Goal: Information Seeking & Learning: Check status

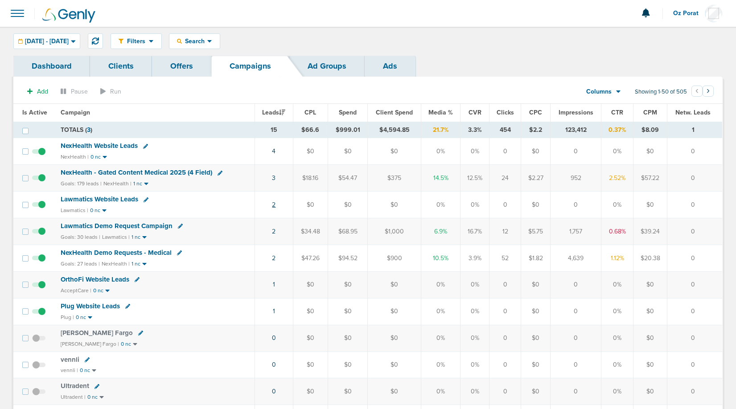
click at [275, 207] on link "2" at bounding box center [274, 205] width 4 height 8
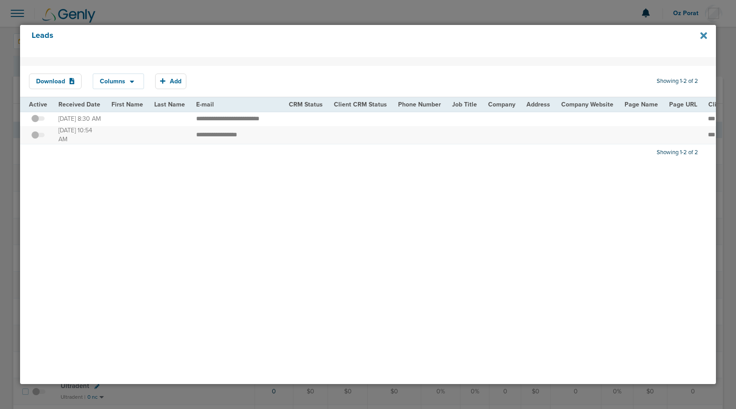
click at [702, 37] on icon at bounding box center [703, 35] width 7 height 7
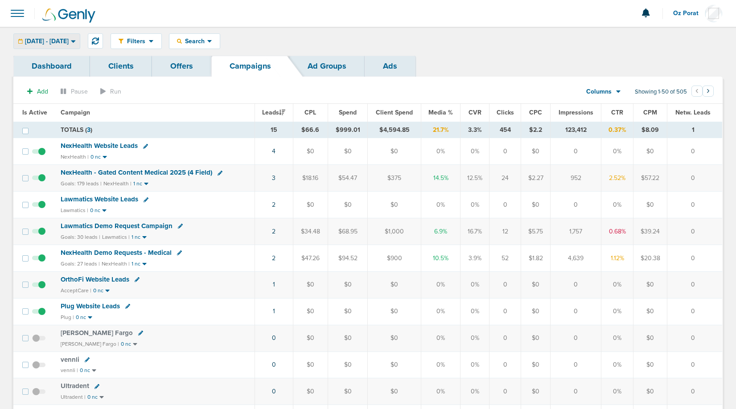
click at [69, 44] on span "[DATE] - [DATE]" at bounding box center [47, 41] width 44 height 6
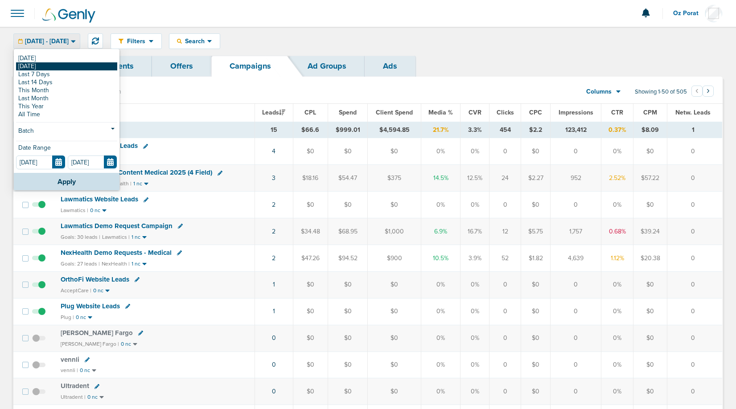
click at [68, 70] on link "[DATE]" at bounding box center [66, 66] width 101 height 8
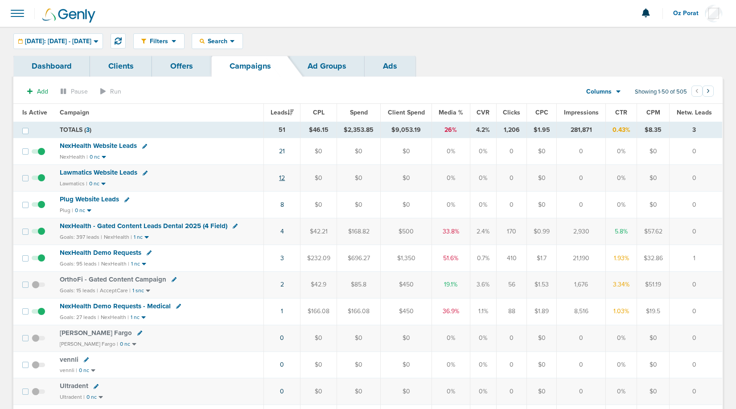
click at [280, 177] on link "12" at bounding box center [282, 178] width 6 height 8
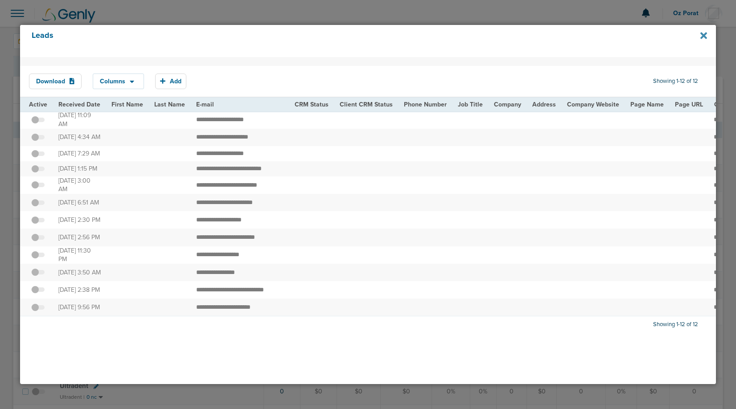
click at [703, 33] on icon at bounding box center [703, 36] width 7 height 10
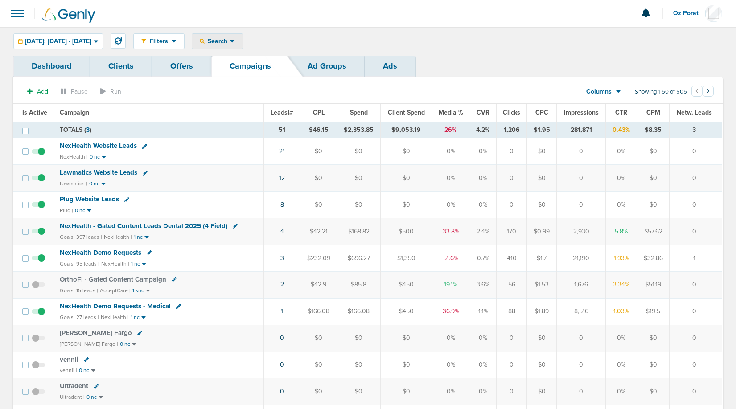
click at [230, 41] on span "Search" at bounding box center [217, 41] width 25 height 8
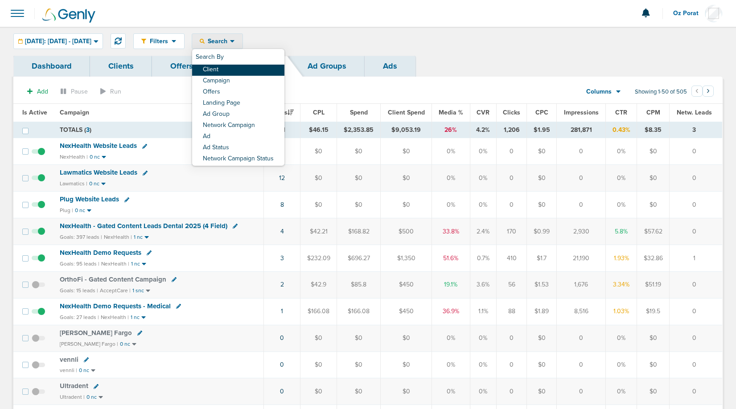
click at [256, 69] on link "Client" at bounding box center [238, 70] width 92 height 11
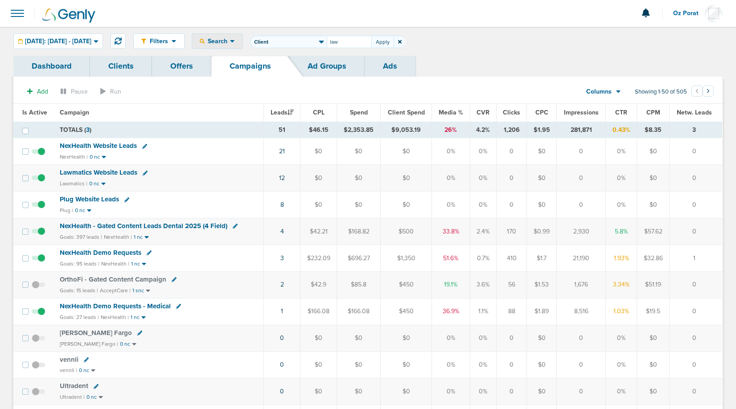
type input "law"
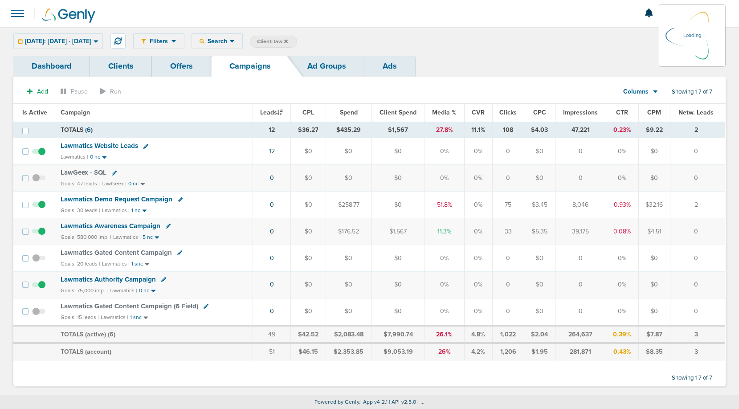
click at [49, 64] on link "Dashboard" at bounding box center [51, 66] width 77 height 21
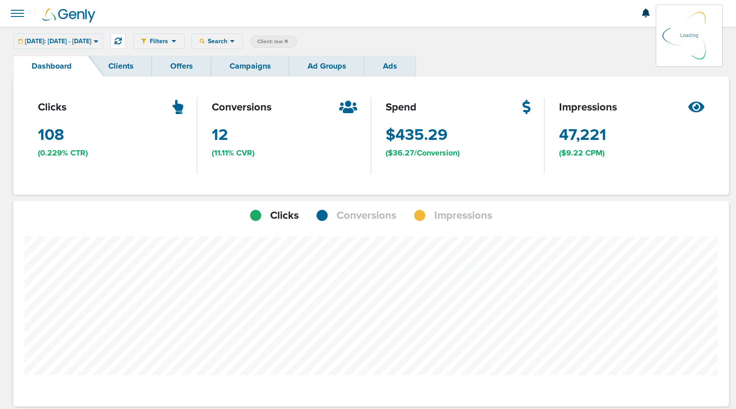
scroll to position [694, 709]
click at [361, 211] on span "Conversions" at bounding box center [366, 215] width 60 height 15
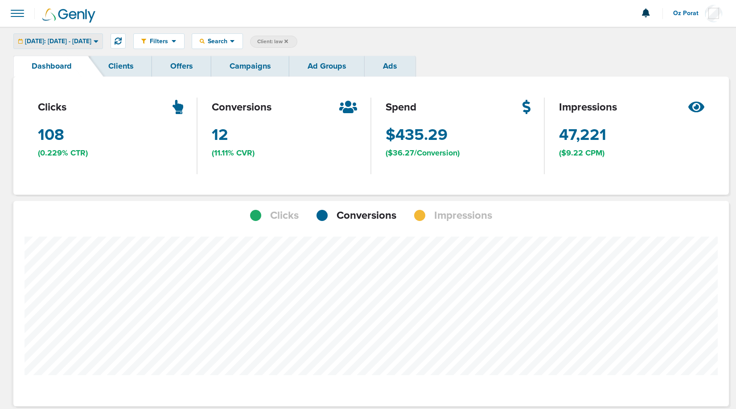
click at [91, 39] on span "[DATE]: [DATE] - [DATE]" at bounding box center [58, 41] width 66 height 6
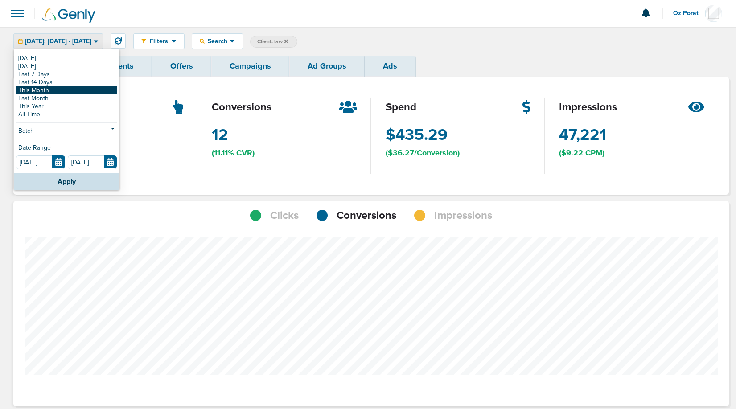
click at [66, 89] on link "This Month" at bounding box center [66, 90] width 101 height 8
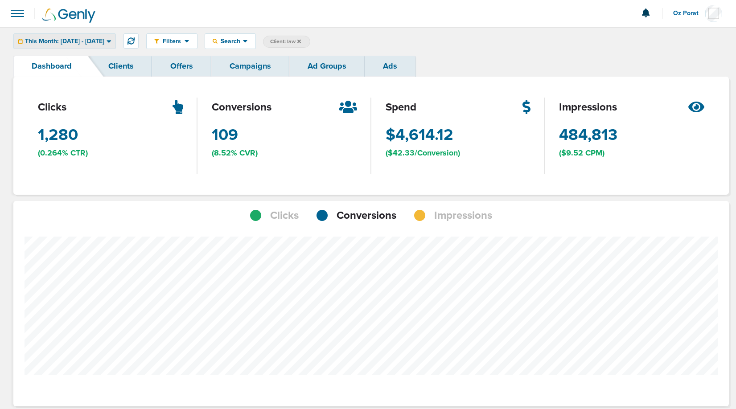
click at [82, 41] on span "This Month: [DATE] - [DATE]" at bounding box center [64, 41] width 79 height 6
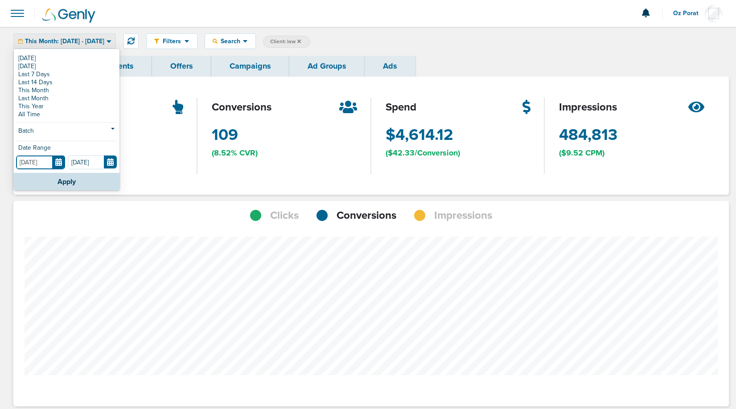
click at [58, 164] on input "[DATE]" at bounding box center [40, 163] width 49 height 14
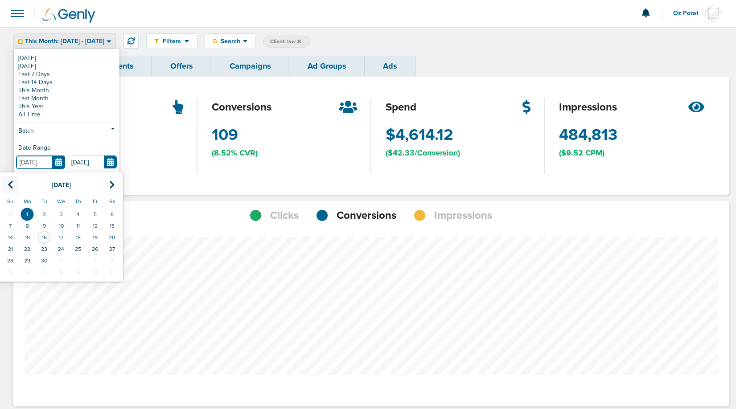
click at [13, 180] on th at bounding box center [10, 185] width 17 height 18
click at [94, 214] on td "1" at bounding box center [94, 215] width 17 height 12
type input "[DATE]"
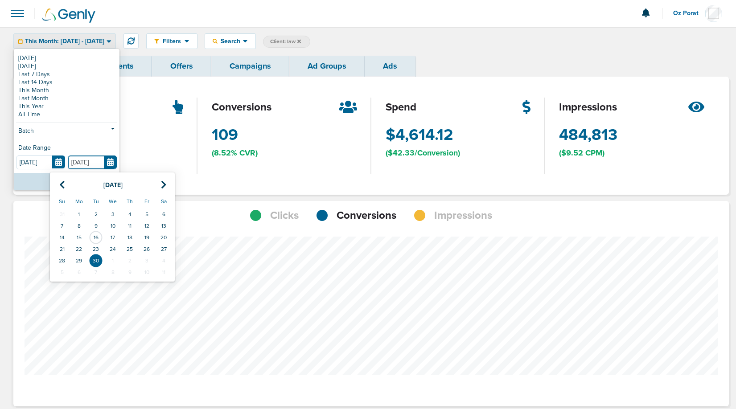
click at [109, 158] on input "[DATE]" at bounding box center [92, 163] width 49 height 14
click at [64, 185] on icon at bounding box center [62, 184] width 6 height 9
click at [162, 238] on td "16" at bounding box center [163, 238] width 17 height 12
type input "[DATE]"
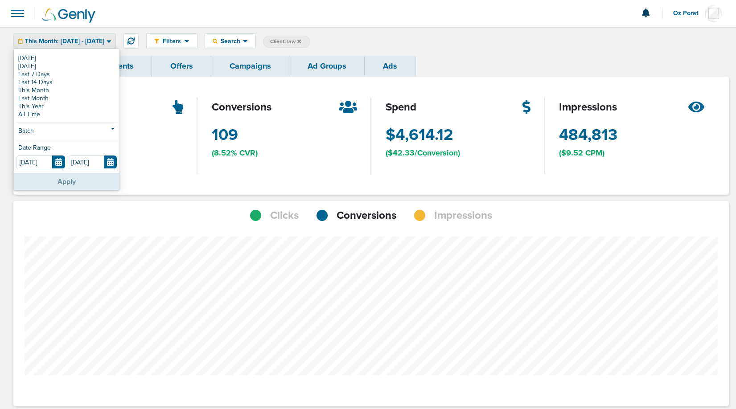
click at [64, 184] on button "Apply" at bounding box center [67, 181] width 106 height 17
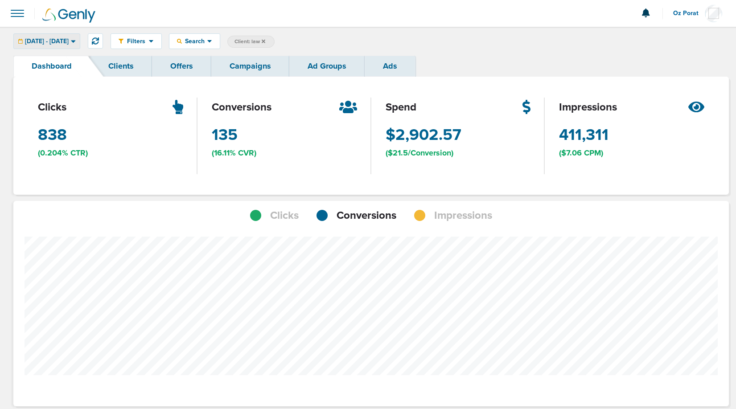
click at [42, 42] on span "[DATE] - [DATE]" at bounding box center [47, 41] width 44 height 6
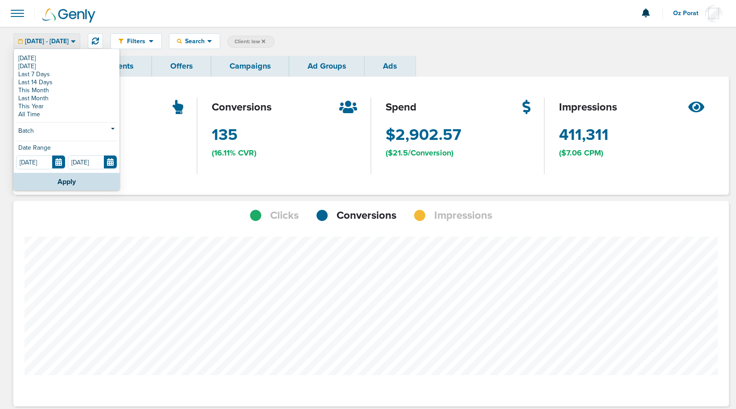
click at [240, 76] on link "Campaigns" at bounding box center [250, 66] width 78 height 21
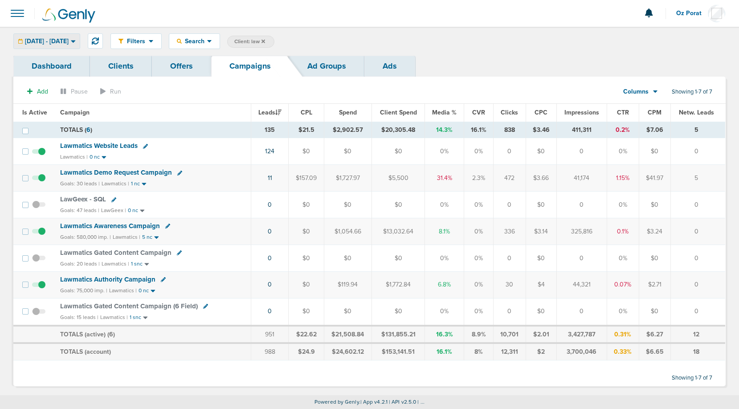
click at [61, 42] on span "[DATE] - [DATE]" at bounding box center [47, 41] width 44 height 6
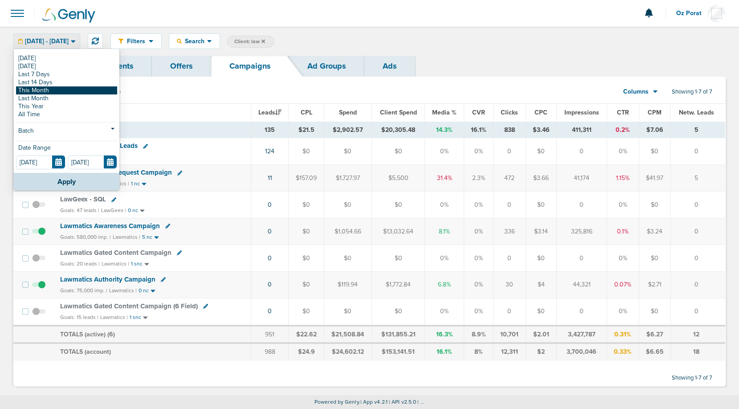
click at [49, 89] on link "This Month" at bounding box center [66, 90] width 101 height 8
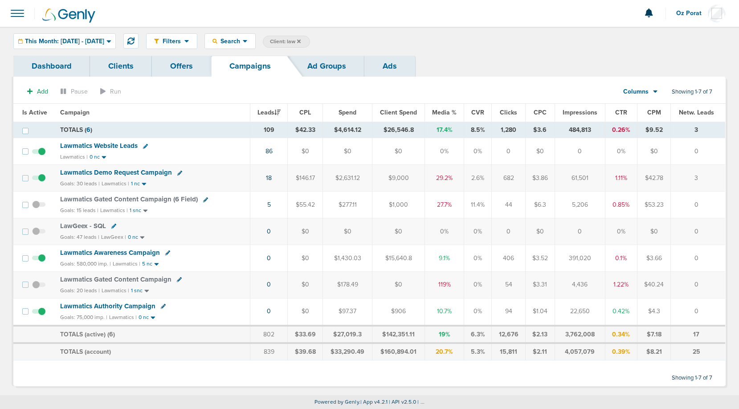
click at [110, 147] on span "Lawmatics Website Leads" at bounding box center [99, 146] width 78 height 8
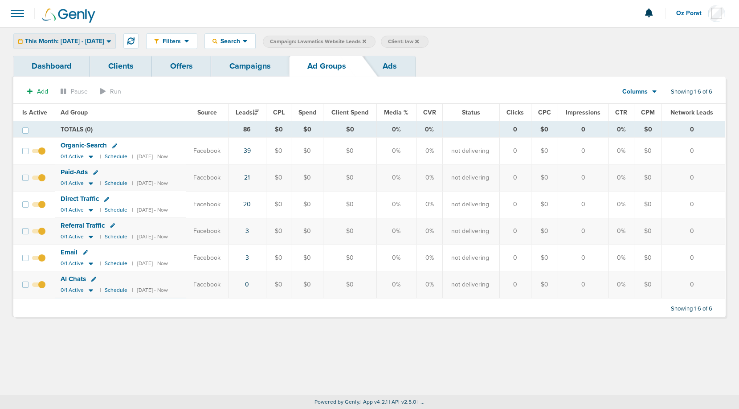
click at [95, 45] on div "This Month: [DATE] - [DATE]" at bounding box center [65, 41] width 102 height 15
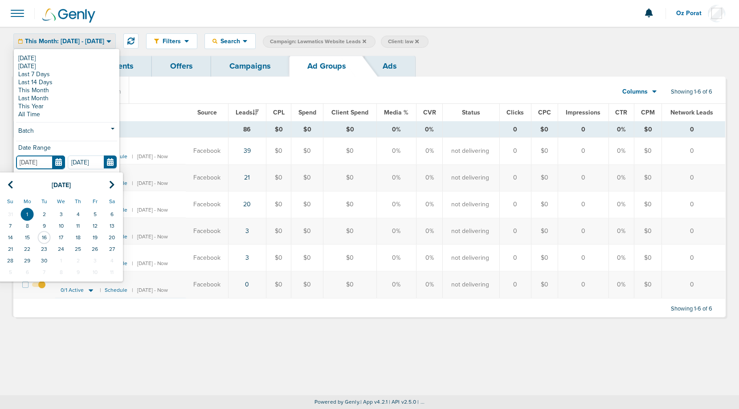
click at [57, 161] on input "[DATE]" at bounding box center [40, 163] width 49 height 14
click at [11, 186] on icon at bounding box center [11, 184] width 6 height 9
click at [11, 184] on icon at bounding box center [11, 184] width 6 height 9
click at [115, 187] on th at bounding box center [111, 185] width 17 height 18
click at [100, 213] on td "1" at bounding box center [94, 215] width 17 height 12
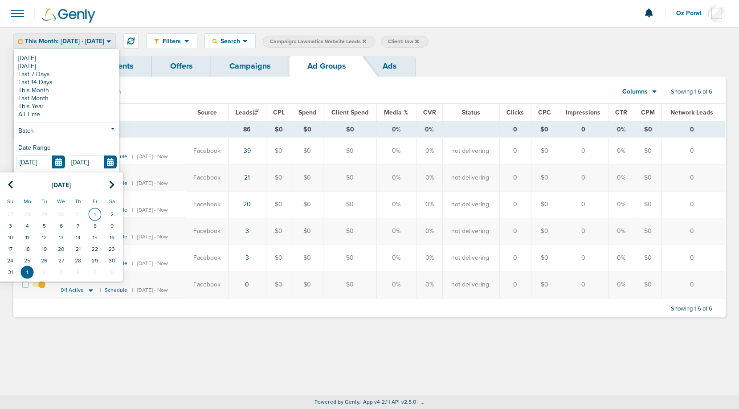
type input "[DATE]"
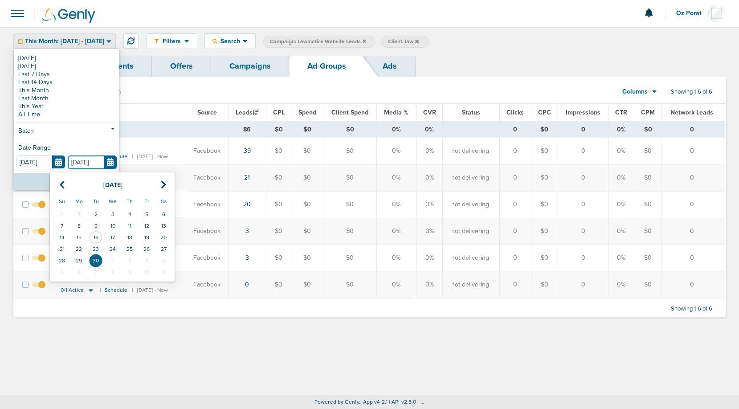
click at [115, 162] on input "[DATE]" at bounding box center [92, 163] width 49 height 14
click at [62, 182] on icon at bounding box center [62, 184] width 6 height 9
drag, startPoint x: 147, startPoint y: 223, endPoint x: 168, endPoint y: 243, distance: 29.0
click at [168, 243] on tbody "27 28 29 30 31 1 2 3 4 5 6 7 8 9 10 11 12 13 14 15 16 17 18 19 20 21 22 23 24 2…" at bounding box center [112, 244] width 119 height 70
click at [166, 241] on td "16" at bounding box center [163, 238] width 17 height 12
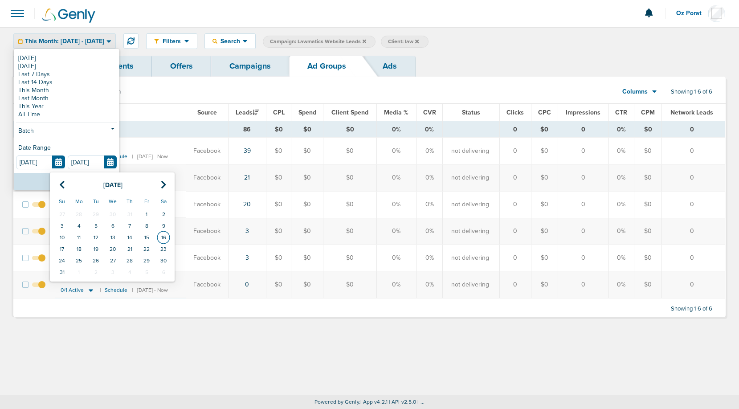
type input "[DATE]"
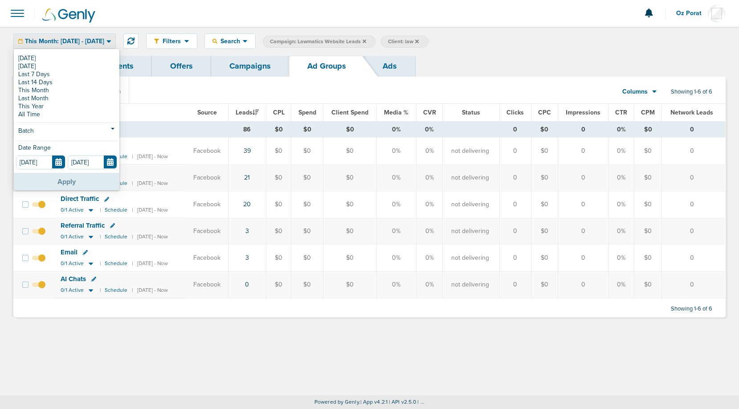
click at [66, 176] on button "Apply" at bounding box center [67, 181] width 106 height 17
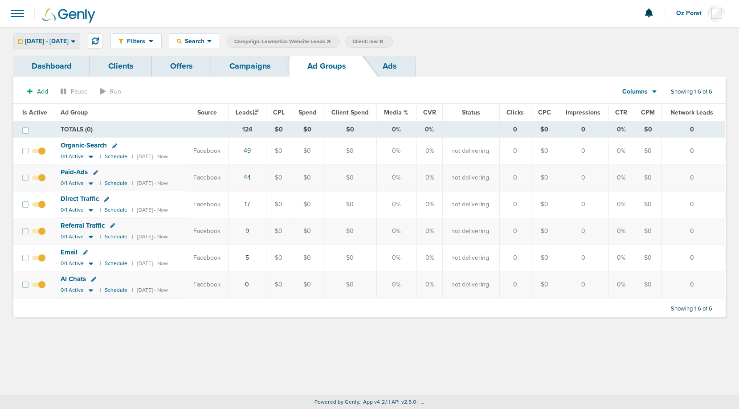
click at [69, 43] on span "[DATE] - [DATE]" at bounding box center [47, 41] width 44 height 6
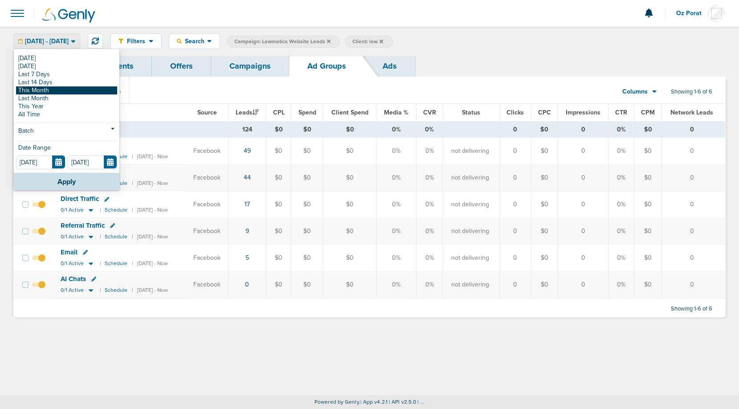
click at [82, 90] on link "This Month" at bounding box center [66, 90] width 101 height 8
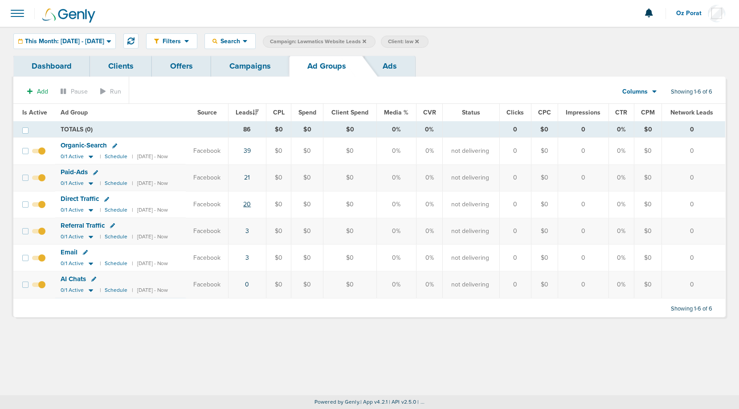
click at [251, 202] on link "20" at bounding box center [247, 205] width 8 height 8
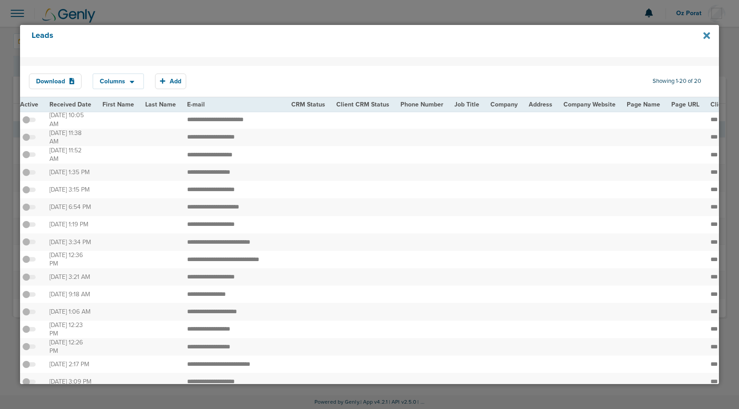
click at [706, 35] on icon at bounding box center [707, 35] width 7 height 7
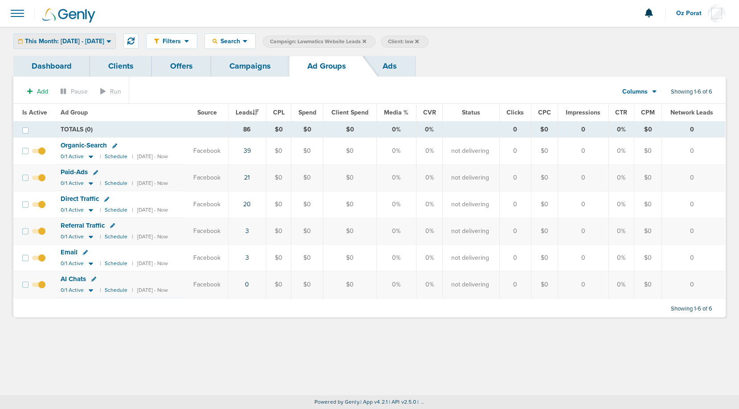
click at [104, 41] on span "This Month: [DATE] - [DATE]" at bounding box center [64, 41] width 79 height 6
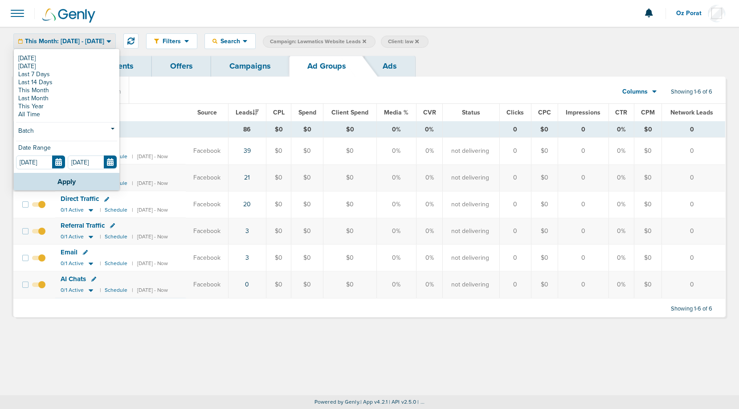
click at [628, 91] on span "Columns" at bounding box center [635, 91] width 25 height 9
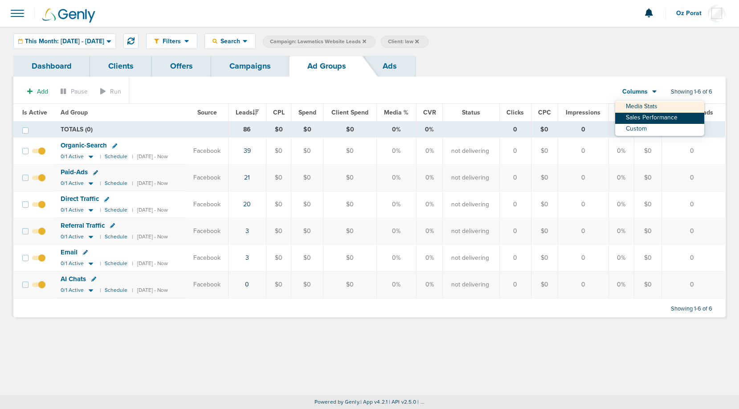
click at [637, 116] on link "Sales Performance" at bounding box center [659, 118] width 89 height 11
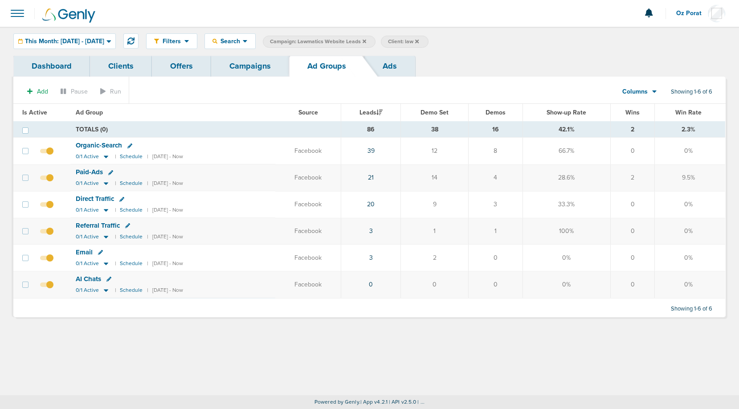
click at [260, 74] on link "Campaigns" at bounding box center [250, 66] width 78 height 21
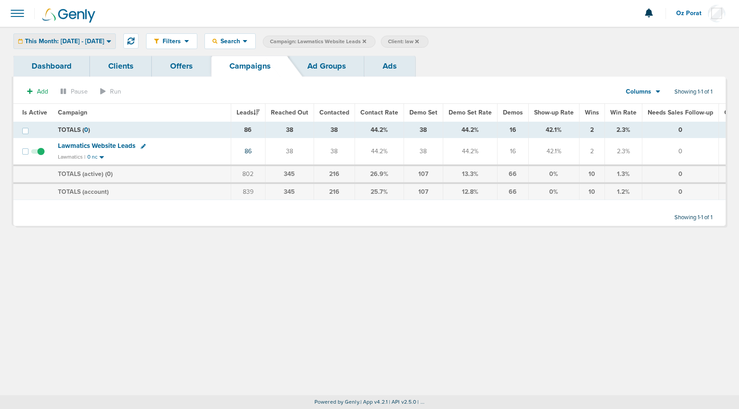
click at [113, 36] on div "This Month: [DATE] - [DATE]" at bounding box center [65, 41] width 102 height 15
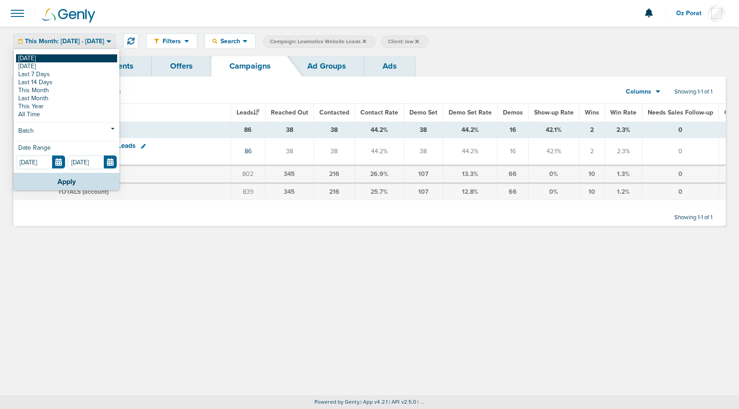
click at [71, 58] on link "[DATE]" at bounding box center [66, 58] width 101 height 8
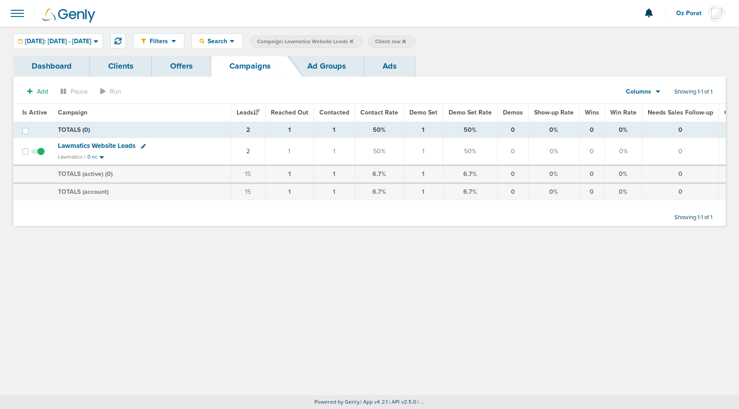
click at [406, 41] on icon at bounding box center [404, 41] width 4 height 4
click at [91, 41] on span "[DATE]: [DATE] - [DATE]" at bounding box center [58, 41] width 66 height 6
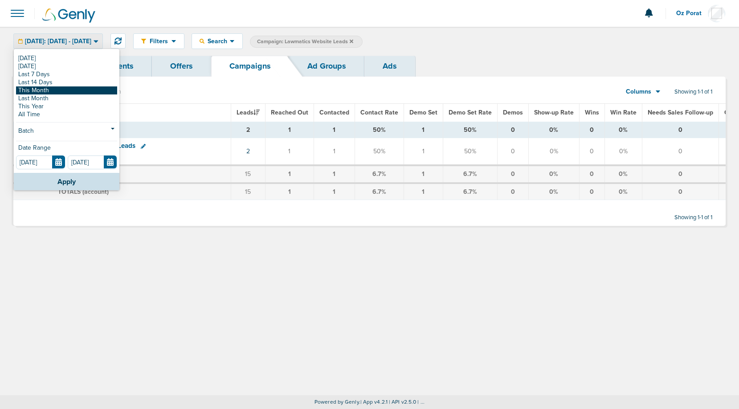
click at [63, 93] on link "This Month" at bounding box center [66, 90] width 101 height 8
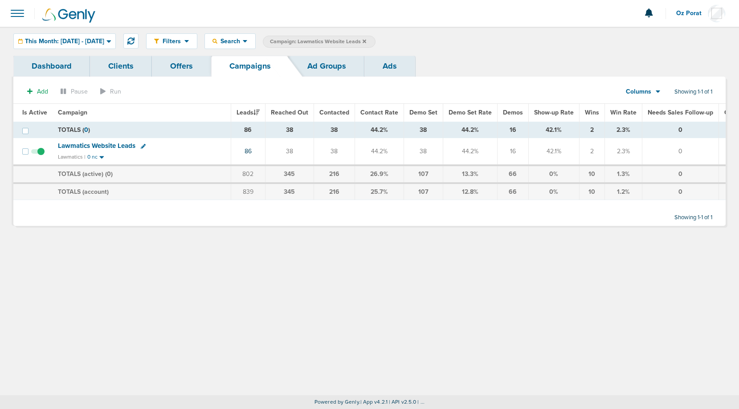
drag, startPoint x: 328, startPoint y: 151, endPoint x: 352, endPoint y: 155, distance: 25.3
click at [349, 152] on td "38" at bounding box center [334, 151] width 41 height 27
click at [366, 41] on icon at bounding box center [365, 41] width 4 height 4
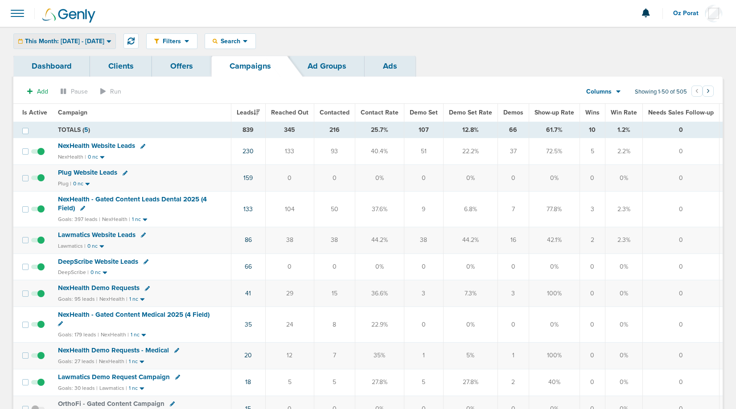
click at [82, 45] on span "This Month: [DATE] - [DATE]" at bounding box center [64, 41] width 79 height 6
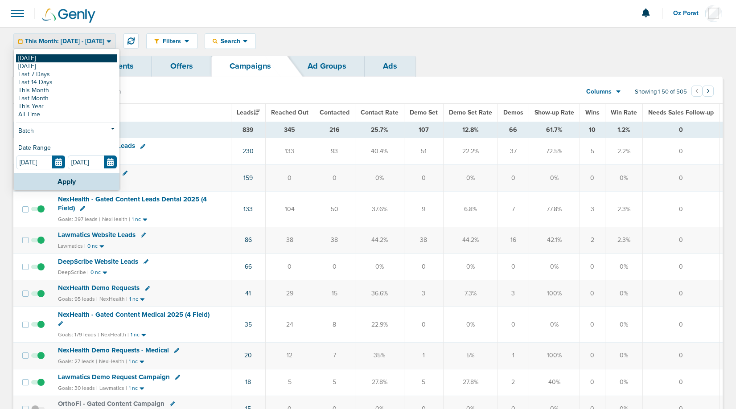
click at [60, 57] on link "[DATE]" at bounding box center [66, 58] width 101 height 8
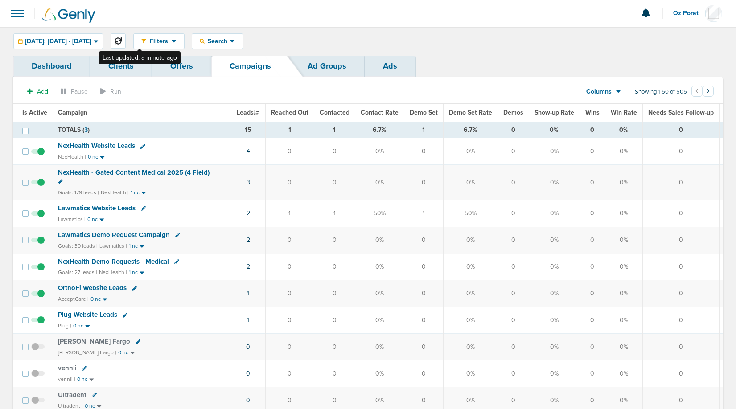
click at [126, 45] on button at bounding box center [118, 40] width 15 height 15
click at [84, 44] on span "[DATE]: [DATE] - [DATE]" at bounding box center [58, 41] width 66 height 6
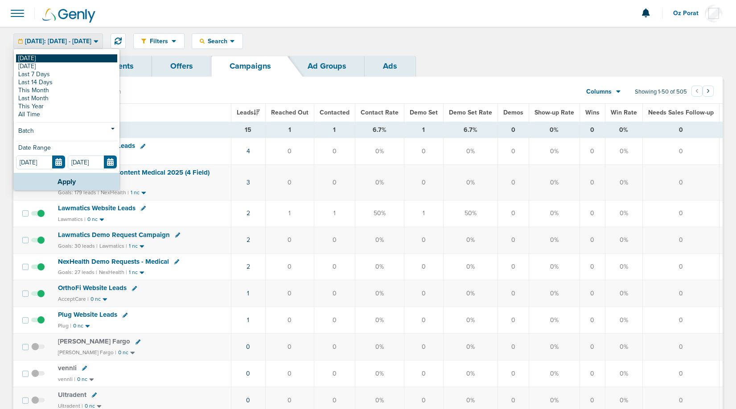
click at [66, 57] on link "[DATE]" at bounding box center [66, 58] width 101 height 8
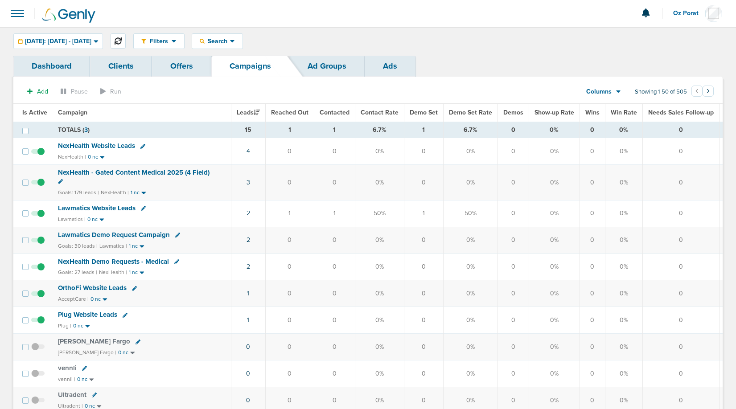
click at [122, 43] on icon at bounding box center [118, 40] width 7 height 7
click at [122, 42] on icon at bounding box center [118, 40] width 7 height 7
click at [61, 43] on span "[DATE]: [DATE] - [DATE]" at bounding box center [58, 41] width 66 height 6
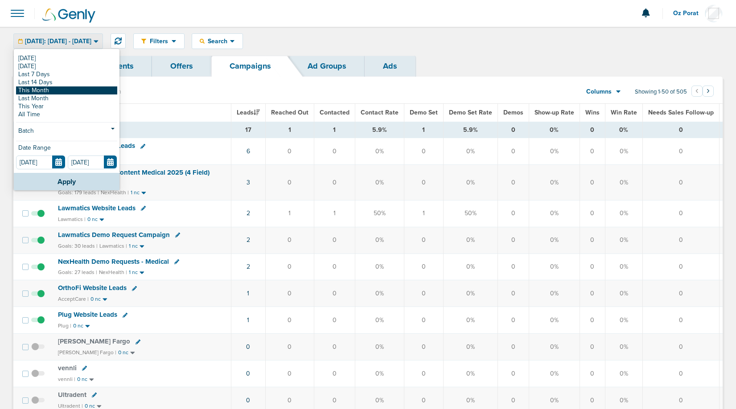
click at [45, 91] on link "This Month" at bounding box center [66, 90] width 101 height 8
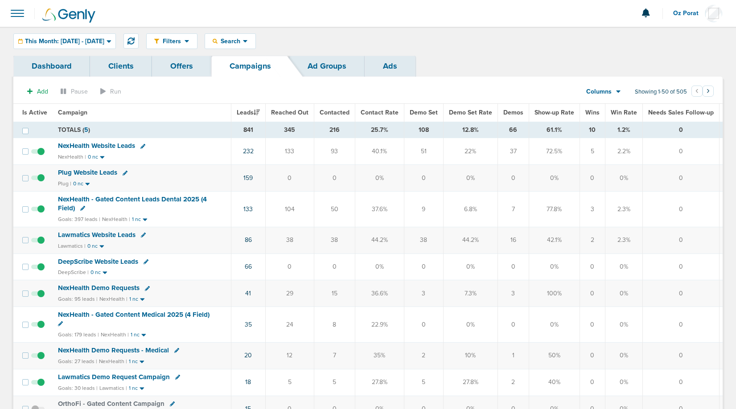
click at [511, 117] on th "Demos" at bounding box center [512, 113] width 31 height 18
click at [510, 111] on span "Demos" at bounding box center [513, 113] width 20 height 8
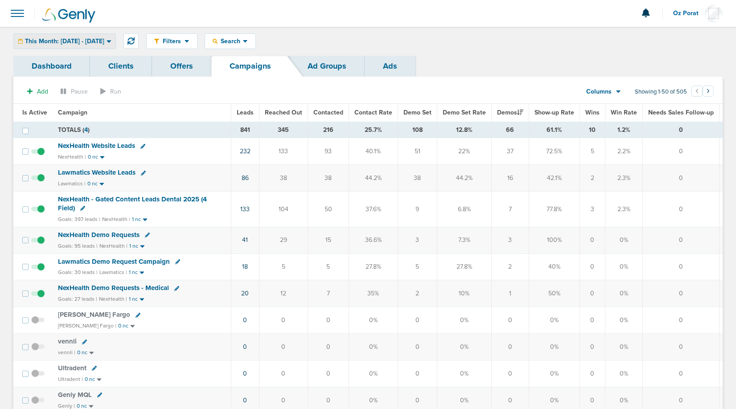
click at [94, 47] on div "This Month: [DATE] - [DATE]" at bounding box center [65, 41] width 102 height 15
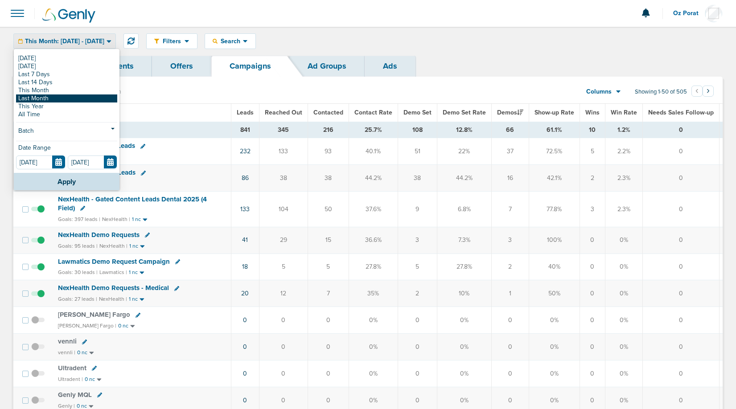
click at [70, 98] on link "Last Month" at bounding box center [66, 98] width 101 height 8
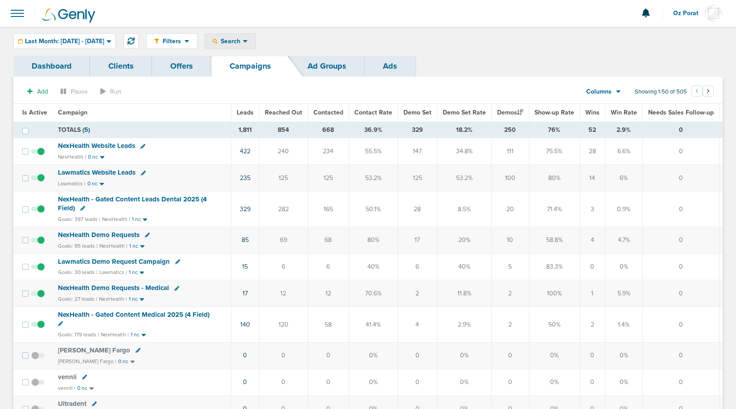
click at [243, 42] on span "Search" at bounding box center [229, 41] width 25 height 8
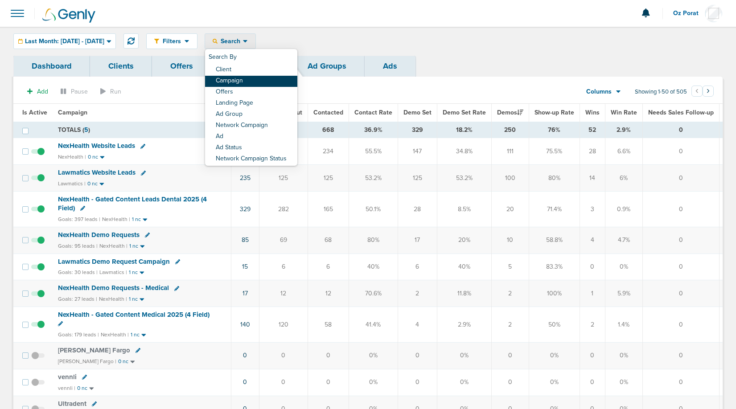
click at [264, 77] on link "Campaign" at bounding box center [251, 81] width 92 height 11
select select "cmpName"
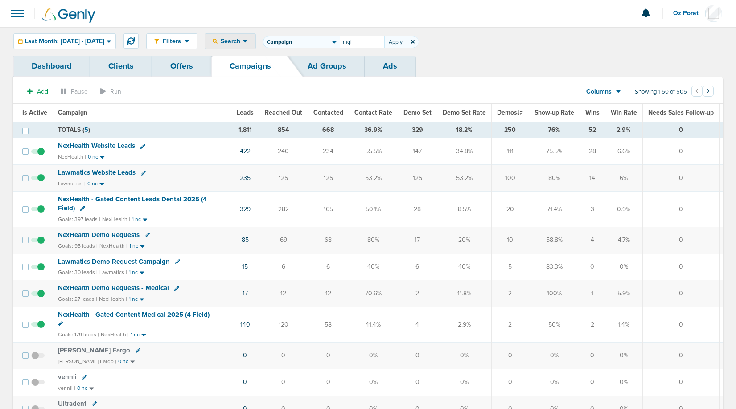
type input "mql"
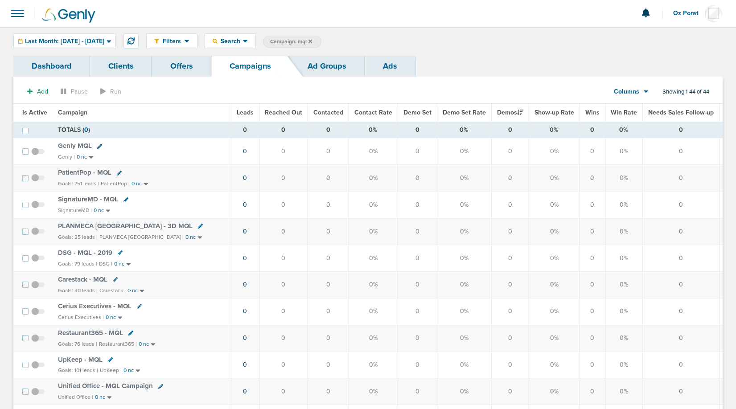
click at [398, 60] on link "Ads" at bounding box center [390, 66] width 51 height 21
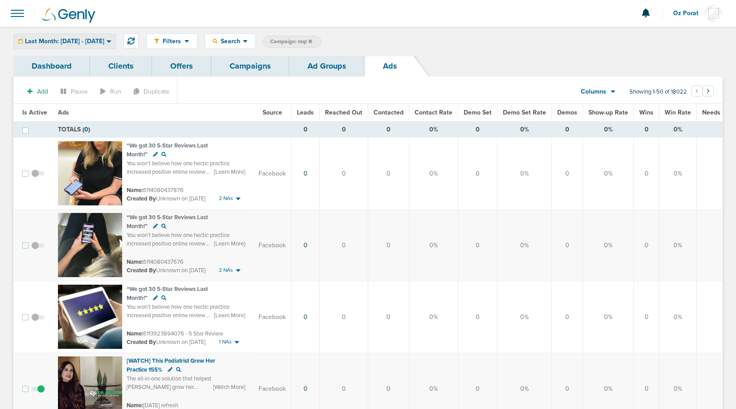
click at [95, 43] on span "Last Month: [DATE] - [DATE]" at bounding box center [64, 41] width 79 height 6
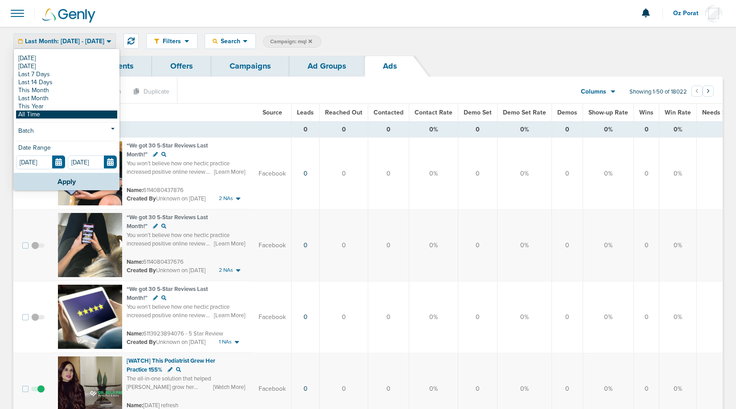
click at [56, 113] on link "All Time" at bounding box center [66, 115] width 101 height 8
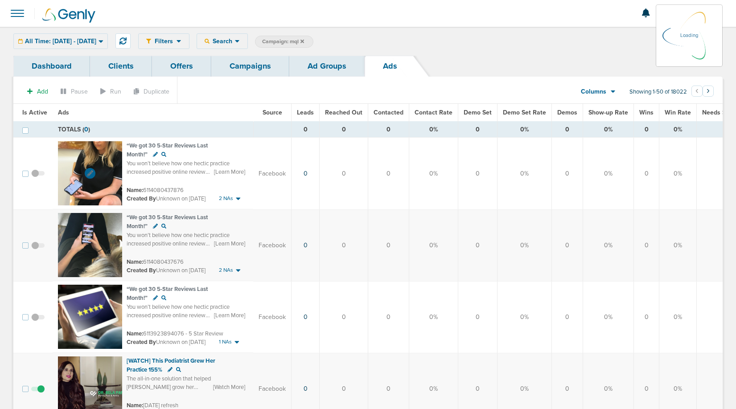
click at [97, 164] on img at bounding box center [90, 173] width 64 height 64
